Goal: Obtain resource: Download file/media

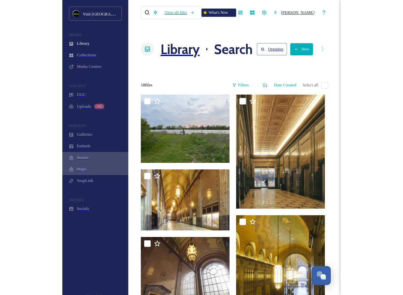
scroll to position [659, 0]
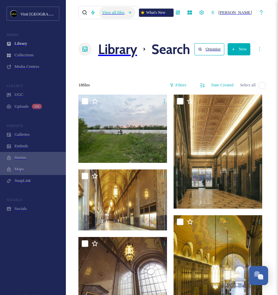
click at [114, 13] on div "View all files" at bounding box center [117, 13] width 37 height 12
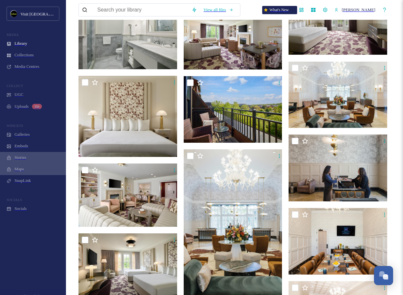
scroll to position [615, 0]
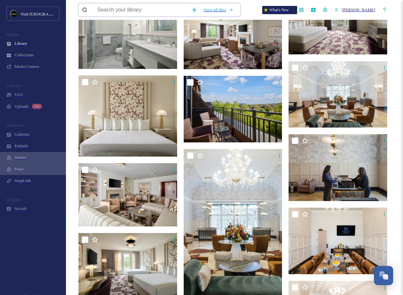
click at [119, 15] on input at bounding box center [141, 10] width 94 height 13
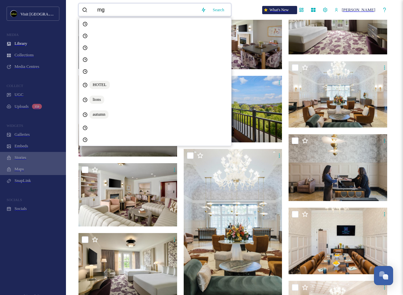
type input "mgm"
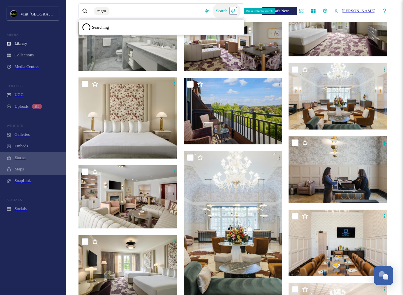
click at [238, 10] on div "Search Press Enter to search" at bounding box center [227, 11] width 28 height 15
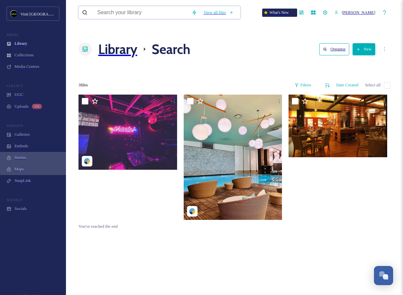
click at [167, 13] on input at bounding box center [141, 12] width 94 height 13
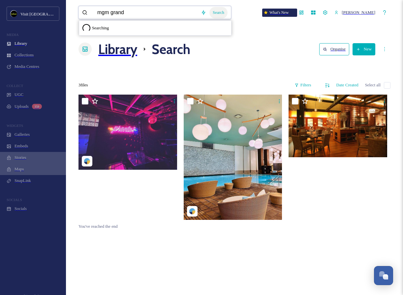
type input "mgm grand"
click at [218, 9] on div "Search" at bounding box center [218, 13] width 18 height 12
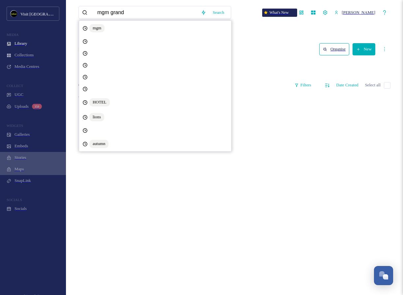
click at [256, 28] on div "mgm grand Search mgm HOTEL lions autumn What's New [PERSON_NAME] Library Search…" at bounding box center [235, 196] width 332 height 387
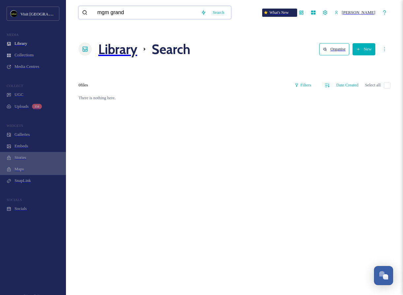
drag, startPoint x: 146, startPoint y: 10, endPoint x: 86, endPoint y: 7, distance: 60.7
click at [86, 7] on div "mgm grand" at bounding box center [139, 12] width 115 height 13
click at [112, 14] on input "[PERSON_NAME]" at bounding box center [146, 12] width 104 height 13
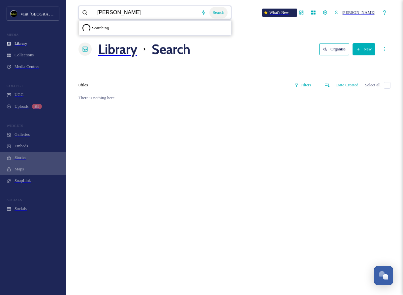
type input "[PERSON_NAME]"
click at [222, 12] on div "Search" at bounding box center [218, 13] width 18 height 12
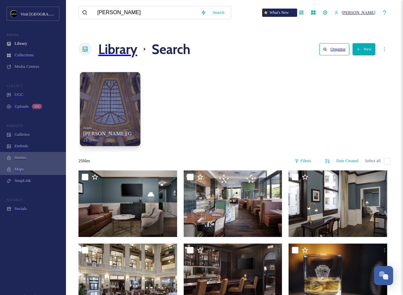
click at [102, 96] on div at bounding box center [110, 109] width 61 height 74
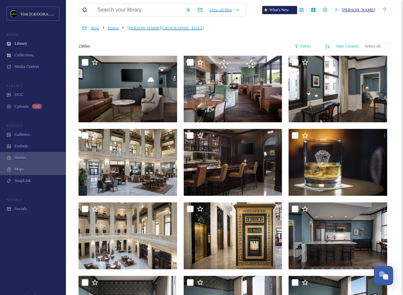
scroll to position [48, 0]
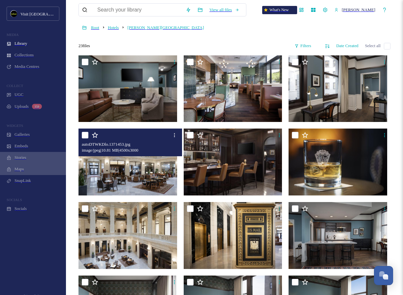
click at [127, 160] on img at bounding box center [128, 162] width 100 height 67
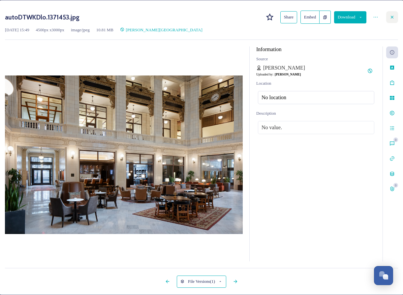
click at [278, 19] on icon at bounding box center [391, 17] width 5 height 5
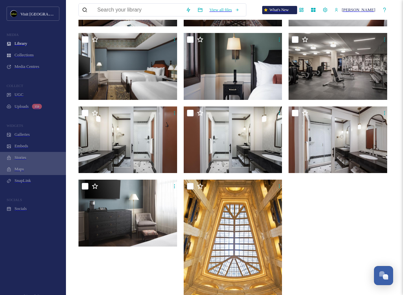
scroll to position [438, 0]
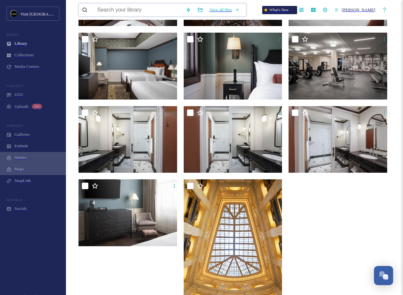
click at [122, 13] on input at bounding box center [138, 10] width 88 height 13
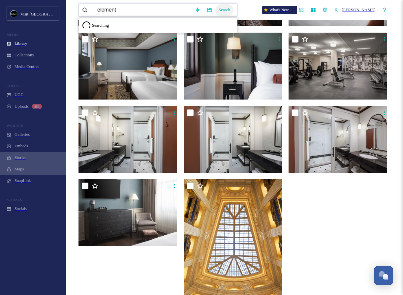
type input "element"
click at [224, 11] on div "Search" at bounding box center [224, 10] width 18 height 12
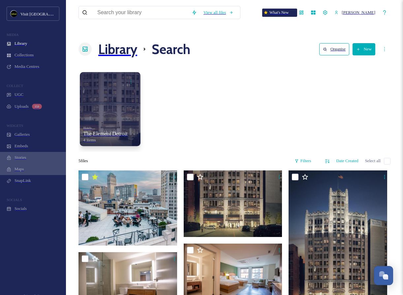
click at [120, 94] on div at bounding box center [110, 109] width 61 height 74
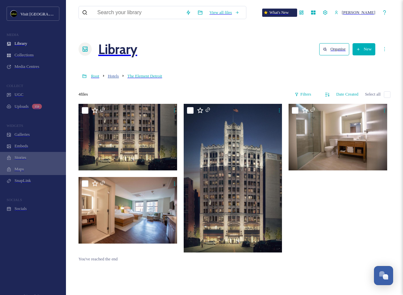
click at [110, 74] on span "Hotels" at bounding box center [113, 76] width 11 height 5
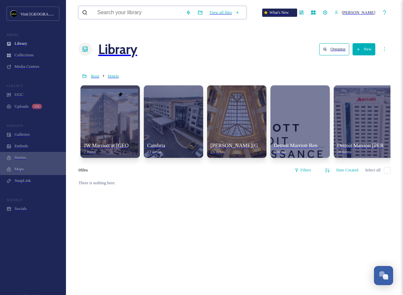
click at [169, 11] on input at bounding box center [138, 12] width 88 height 13
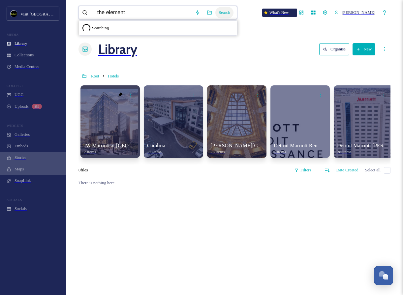
type input "the element"
click at [231, 15] on div "Search" at bounding box center [224, 13] width 18 height 12
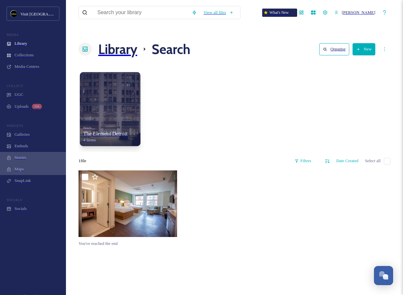
click at [119, 87] on div at bounding box center [110, 109] width 61 height 74
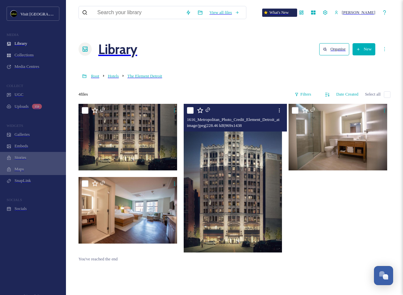
click at [241, 173] on img at bounding box center [234, 178] width 100 height 149
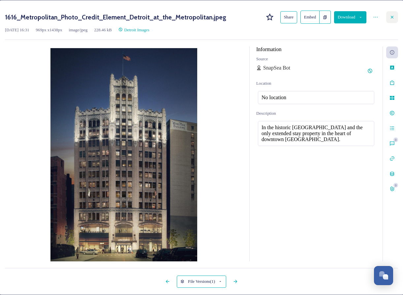
click at [278, 16] on icon at bounding box center [391, 17] width 5 height 5
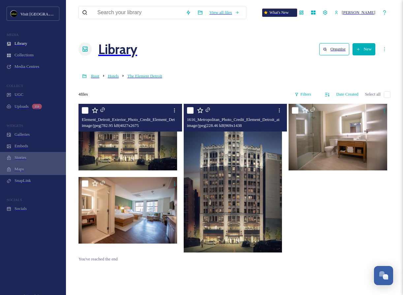
click at [129, 119] on div "Element_Detroit_Exterior_Photo_Credit_Element_Detroit_at_the_Metropolitan.jpeg …" at bounding box center [130, 118] width 104 height 28
click at [134, 139] on img at bounding box center [128, 137] width 100 height 67
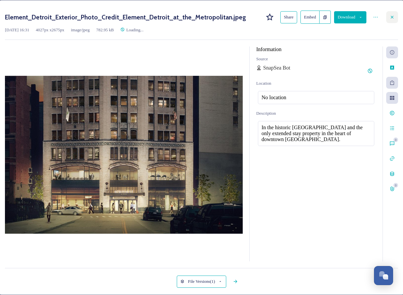
click at [278, 20] on div at bounding box center [392, 17] width 12 height 12
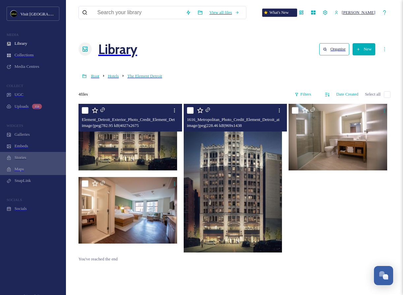
click at [109, 70] on div "Root Hotels The Element Detroit" at bounding box center [234, 76] width 312 height 13
click at [111, 74] on span "Hotels" at bounding box center [113, 76] width 11 height 5
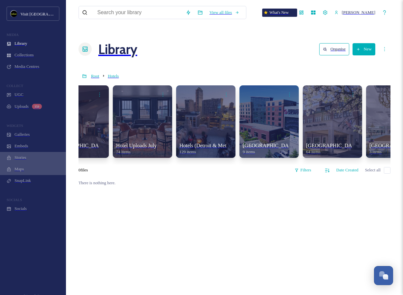
scroll to position [0, 540]
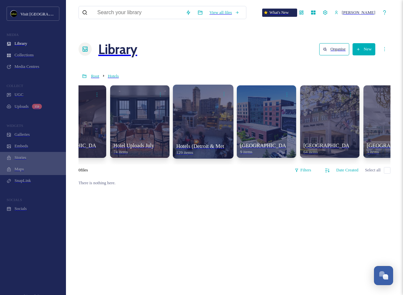
click at [173, 110] on div at bounding box center [203, 121] width 61 height 74
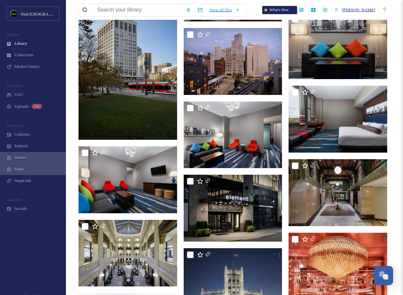
scroll to position [753, 0]
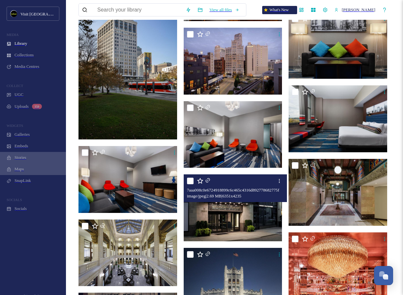
click at [249, 205] on img at bounding box center [234, 207] width 100 height 67
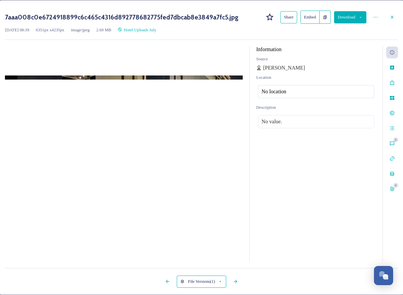
click at [278, 20] on button "Download" at bounding box center [350, 17] width 32 height 12
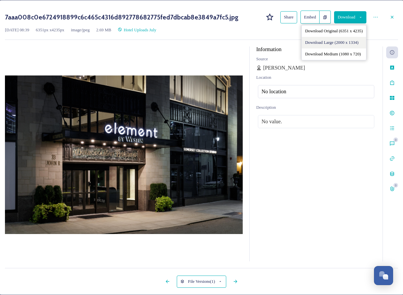
click at [278, 45] on span "Download Large (2000 x 1334)" at bounding box center [331, 42] width 53 height 5
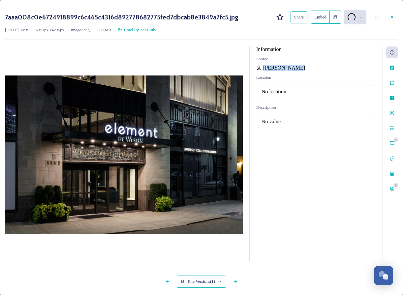
drag, startPoint x: 292, startPoint y: 71, endPoint x: 258, endPoint y: 70, distance: 34.7
click at [258, 70] on div "[PERSON_NAME]" at bounding box center [316, 68] width 120 height 6
copy div "[PERSON_NAME]"
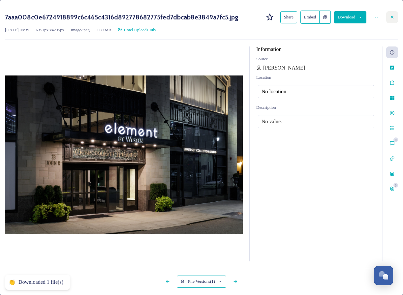
click at [278, 20] on icon at bounding box center [391, 17] width 5 height 5
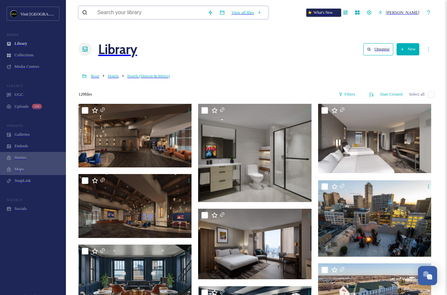
click at [138, 11] on input at bounding box center [149, 12] width 110 height 13
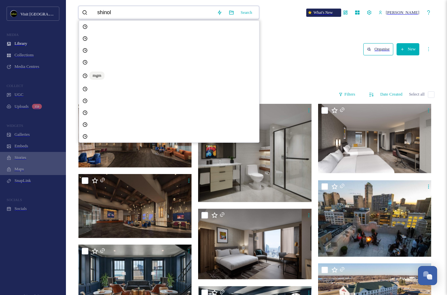
type input "shinola"
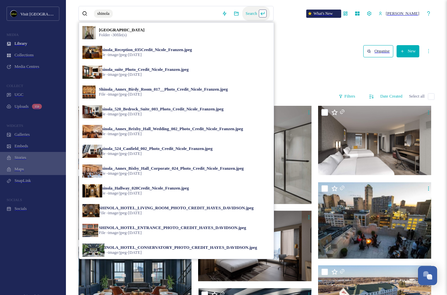
click at [262, 11] on div "Search" at bounding box center [256, 13] width 28 height 15
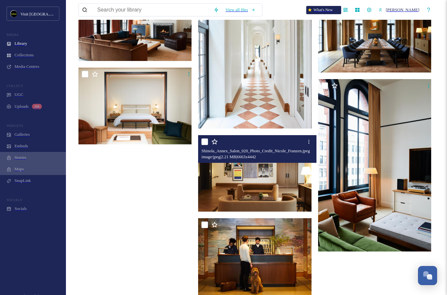
scroll to position [933, 0]
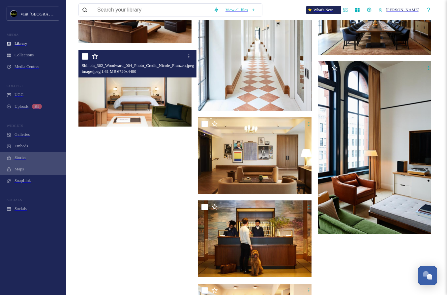
click at [141, 69] on img at bounding box center [135, 88] width 115 height 77
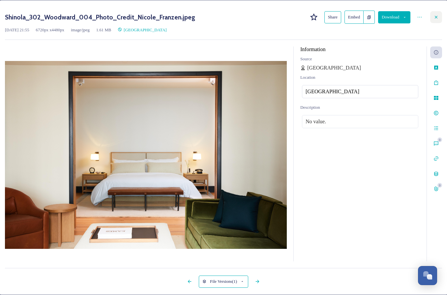
click at [278, 19] on icon at bounding box center [436, 17] width 5 height 5
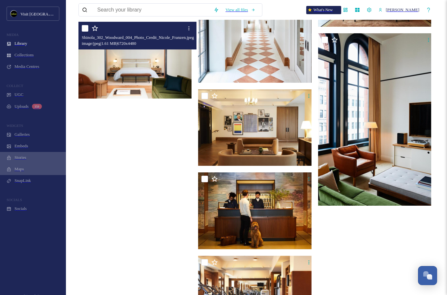
scroll to position [972, 0]
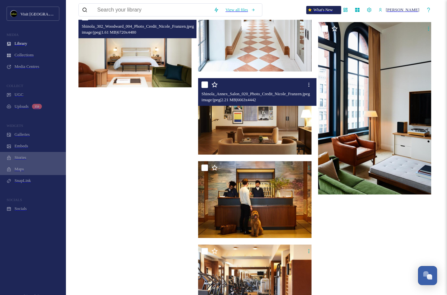
click at [262, 108] on img at bounding box center [255, 116] width 115 height 77
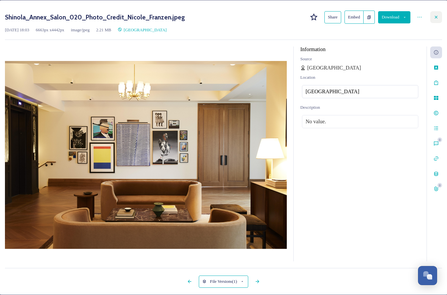
click at [278, 22] on div at bounding box center [436, 17] width 12 height 12
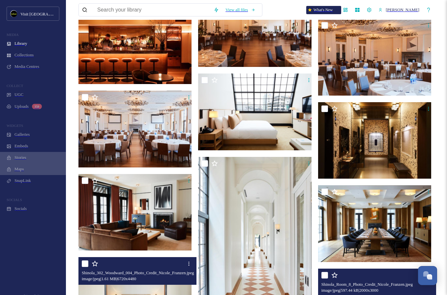
scroll to position [725, 0]
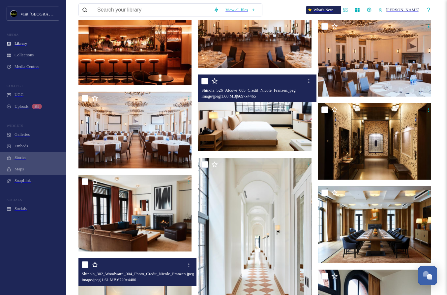
click at [278, 95] on img at bounding box center [255, 113] width 115 height 77
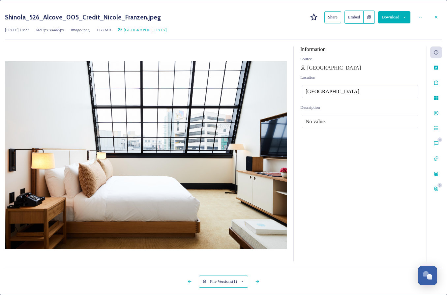
click at [278, 21] on button "Download" at bounding box center [394, 17] width 32 height 12
click at [278, 45] on span "Download Large (2000 x 1333)" at bounding box center [375, 42] width 53 height 5
drag, startPoint x: 107, startPoint y: 19, endPoint x: 150, endPoint y: 20, distance: 42.9
click at [150, 20] on h3 "Shinola_526_Alcove_005_Credit_Nicole_Franzen.jpeg" at bounding box center [83, 17] width 156 height 8
copy h3 "[PERSON_NAME]"
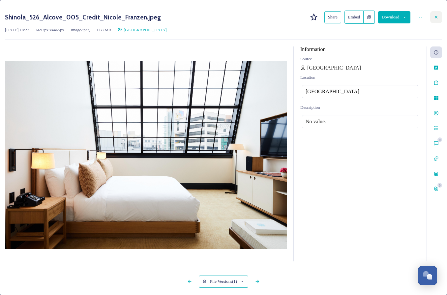
click at [278, 15] on div at bounding box center [436, 17] width 12 height 12
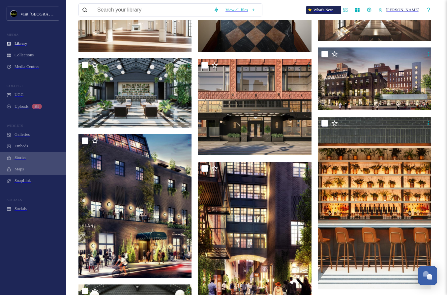
scroll to position [196, 0]
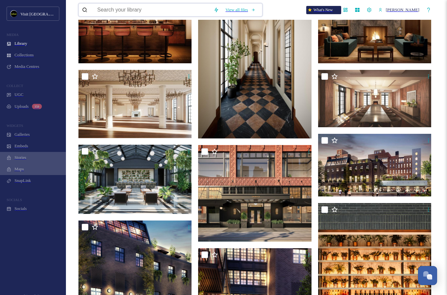
click at [135, 13] on input at bounding box center [152, 10] width 116 height 13
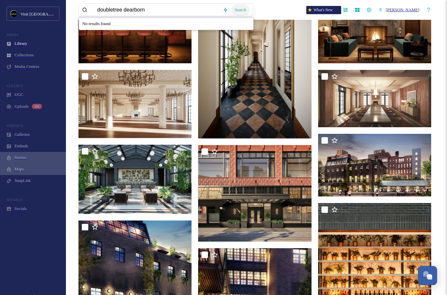
click at [249, 12] on div "Search" at bounding box center [240, 10] width 18 height 12
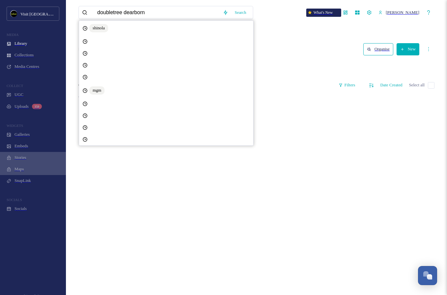
click at [278, 24] on div "doubletree dearborn Search shinola mgm What's New [PERSON_NAME] Library Search …" at bounding box center [257, 196] width 376 height 387
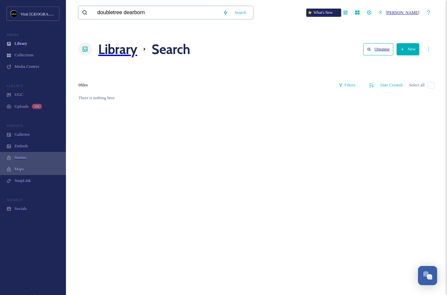
click at [159, 15] on input "doubletree dearborn" at bounding box center [157, 12] width 126 height 13
type input "doubletree"
click at [247, 11] on div "Search" at bounding box center [240, 13] width 18 height 12
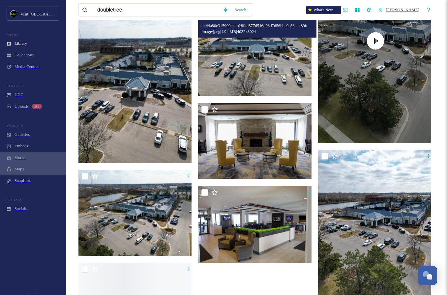
scroll to position [232, 0]
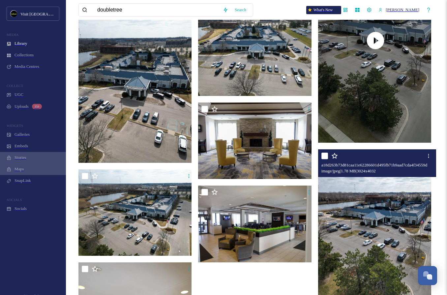
click at [278, 189] on img at bounding box center [375, 225] width 115 height 153
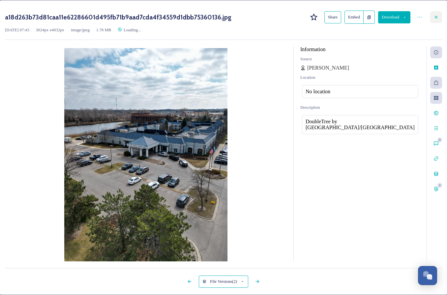
click at [278, 17] on div at bounding box center [436, 17] width 12 height 12
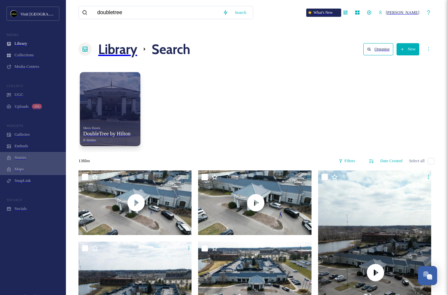
click at [105, 131] on span "DoubleTree by Hilton Hotel" at bounding box center [113, 134] width 61 height 6
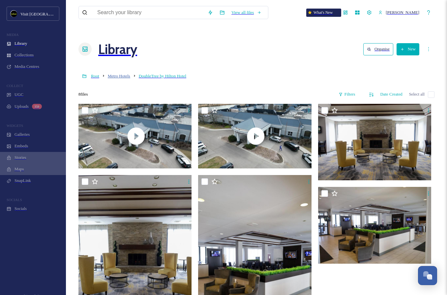
click at [113, 74] on span "Metro Hotels" at bounding box center [119, 76] width 22 height 5
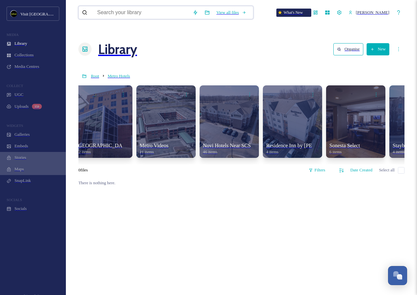
click at [138, 17] on input at bounding box center [142, 12] width 96 height 13
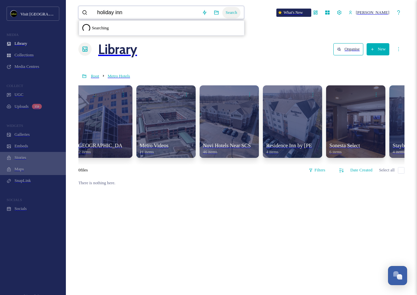
type input "holiday inn"
click at [237, 9] on div "Search" at bounding box center [232, 13] width 18 height 12
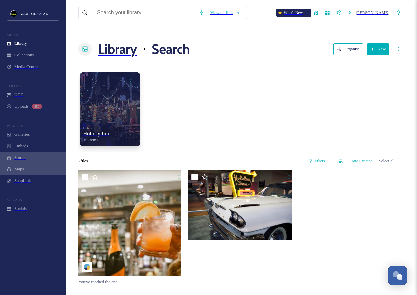
click at [109, 76] on div at bounding box center [110, 82] width 54 height 12
click at [118, 125] on div "Hotels Holiday Inn 19 items" at bounding box center [110, 134] width 54 height 18
click at [117, 95] on div at bounding box center [110, 109] width 61 height 74
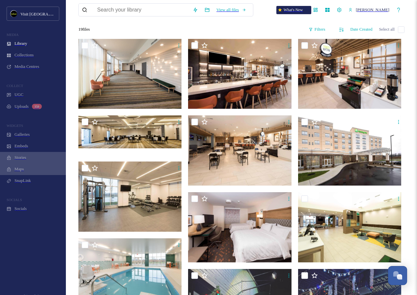
scroll to position [65, 0]
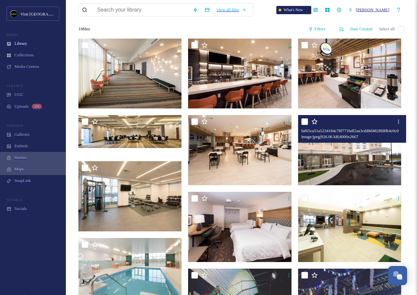
click at [278, 142] on img at bounding box center [350, 150] width 105 height 70
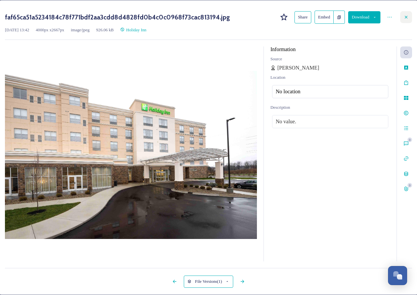
click at [278, 20] on icon at bounding box center [406, 17] width 5 height 5
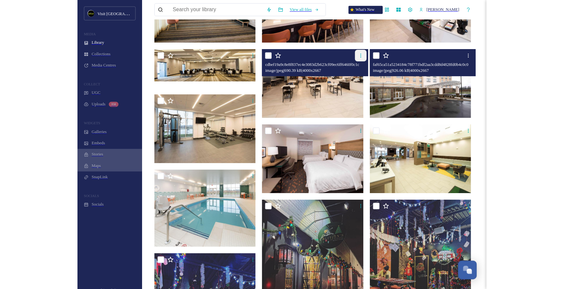
scroll to position [131, 0]
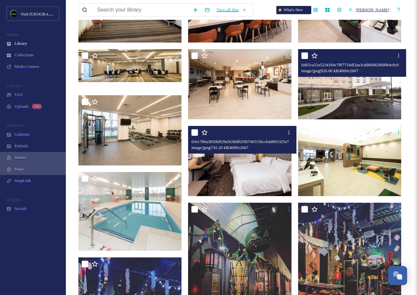
click at [266, 171] on img at bounding box center [240, 161] width 105 height 70
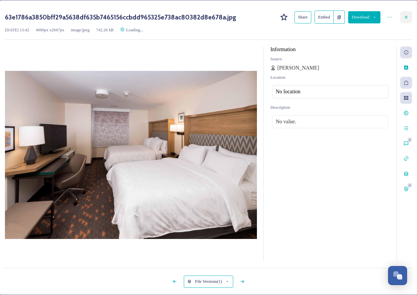
click at [278, 22] on div at bounding box center [407, 17] width 12 height 12
